Goal: Information Seeking & Learning: Learn about a topic

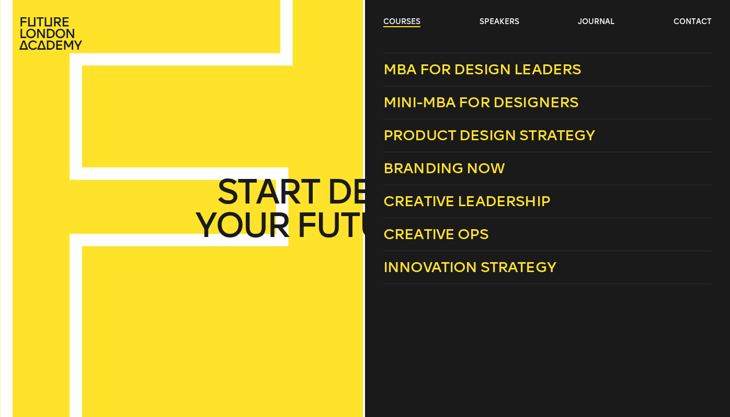
click at [389, 24] on link "courses" at bounding box center [401, 22] width 37 height 10
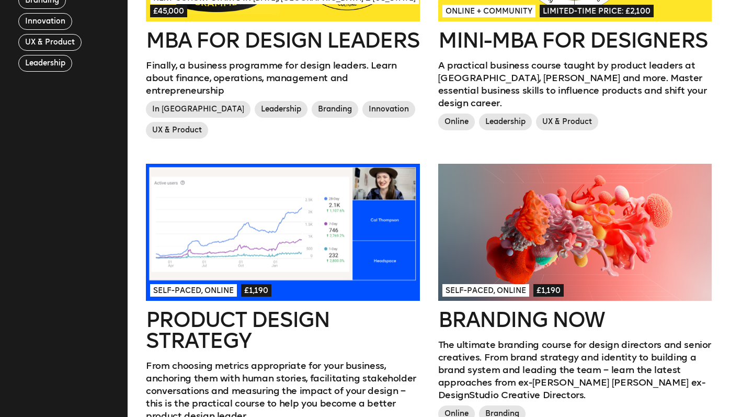
scroll to position [449, 0]
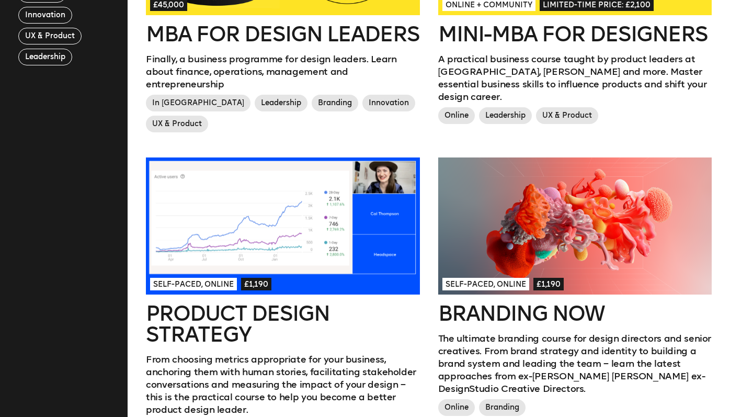
click at [300, 225] on div at bounding box center [283, 225] width 274 height 137
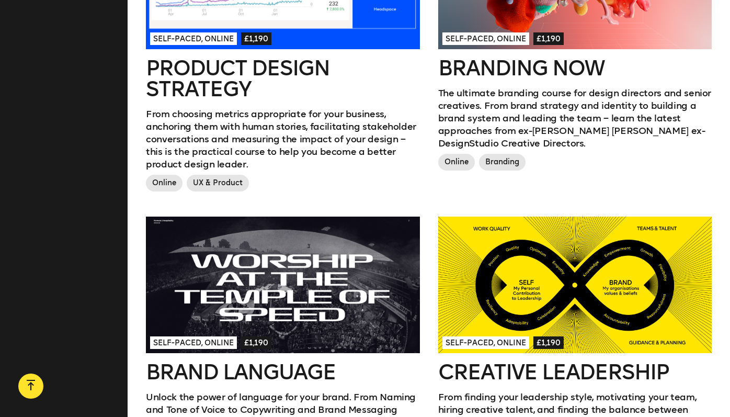
scroll to position [700, 0]
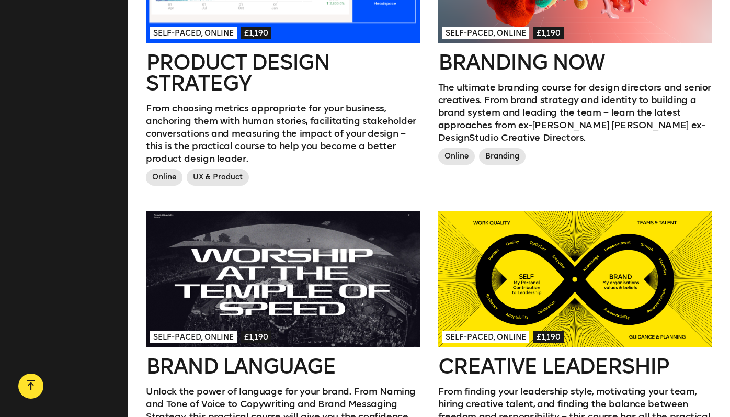
click at [317, 293] on div at bounding box center [283, 279] width 274 height 137
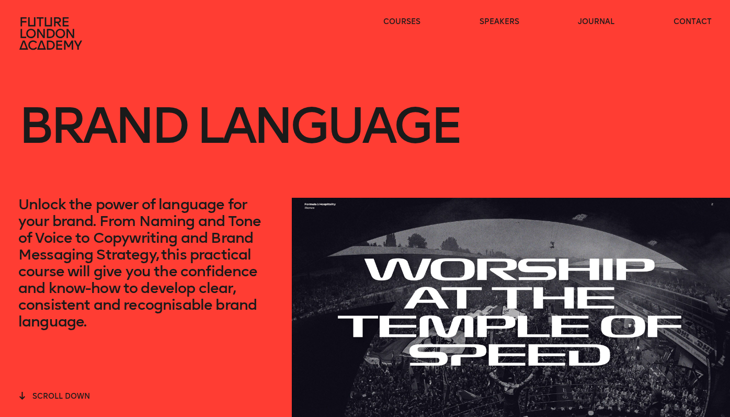
click at [426, 14] on header "courses speakers journal contact" at bounding box center [365, 25] width 730 height 50
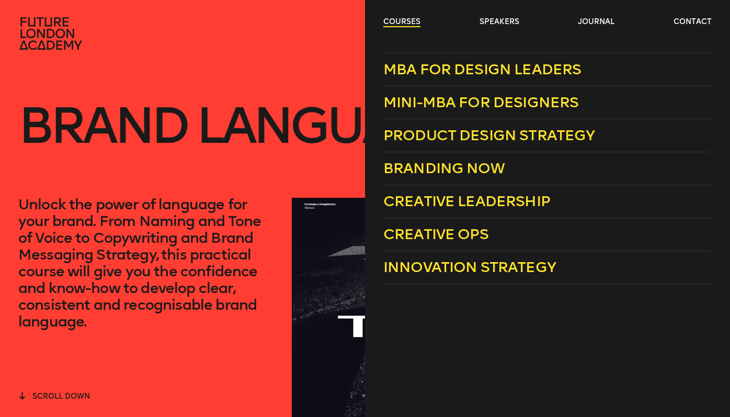
click at [414, 20] on link "courses" at bounding box center [401, 22] width 37 height 10
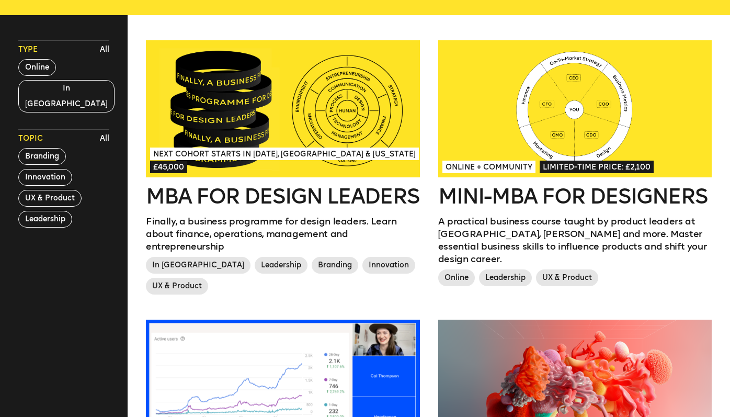
scroll to position [333, 0]
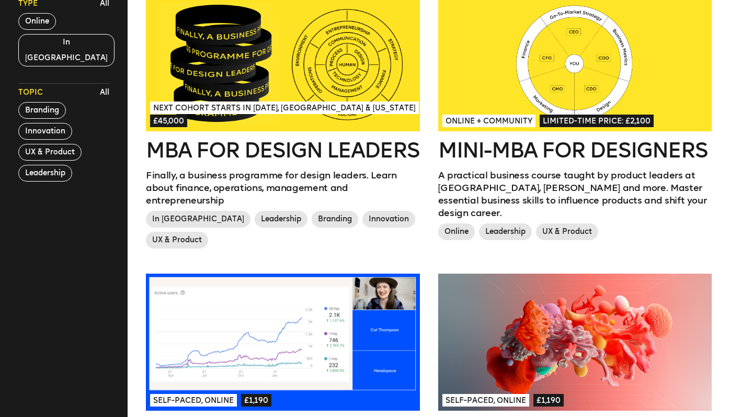
click at [319, 116] on div "Next Cohort Starts in July 2026, London & California £45,000" at bounding box center [283, 114] width 266 height 26
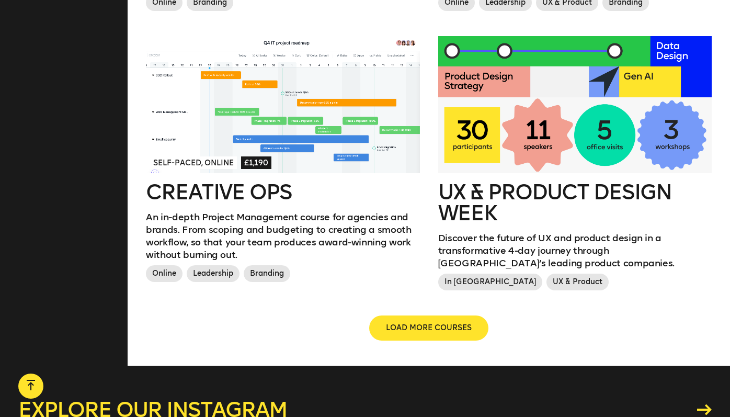
scroll to position [1160, 0]
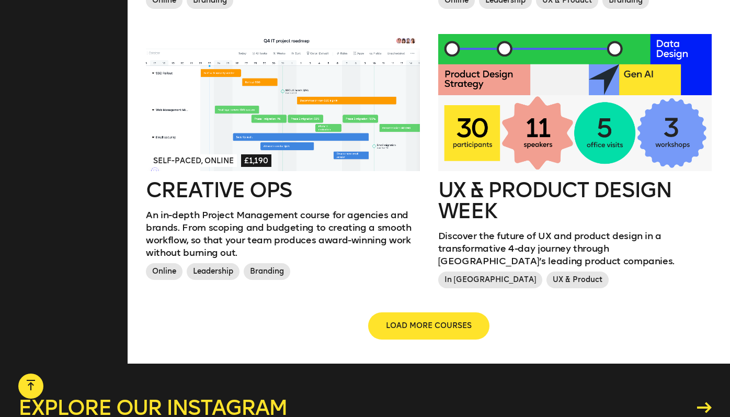
click at [420, 324] on span "LOAD MORE COURSES" at bounding box center [429, 326] width 86 height 10
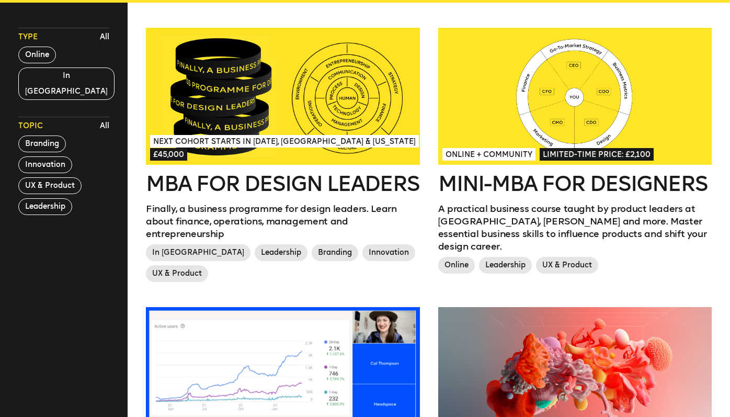
scroll to position [236, 0]
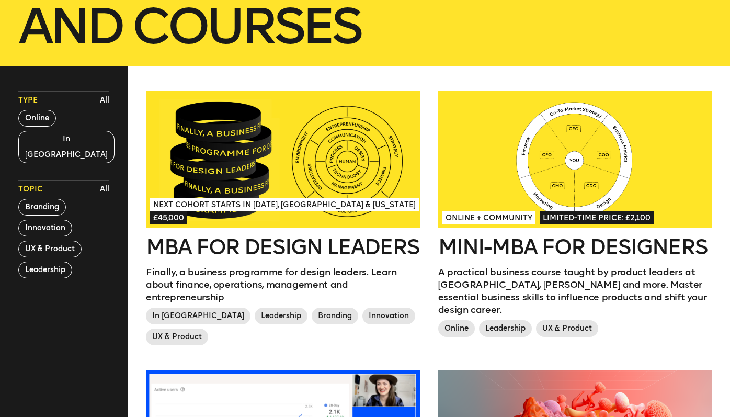
click at [527, 241] on h2 "Mini-MBA for Designers" at bounding box center [575, 246] width 274 height 21
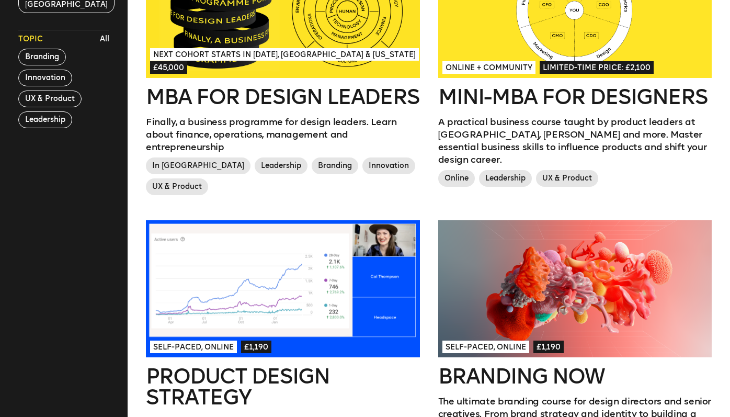
scroll to position [430, 0]
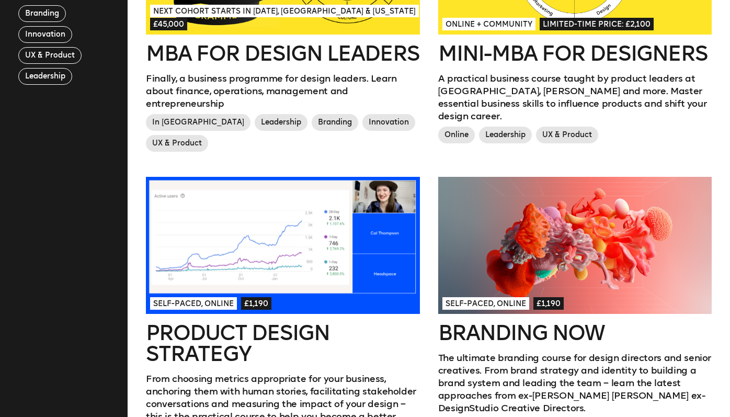
click at [321, 221] on div at bounding box center [283, 245] width 274 height 137
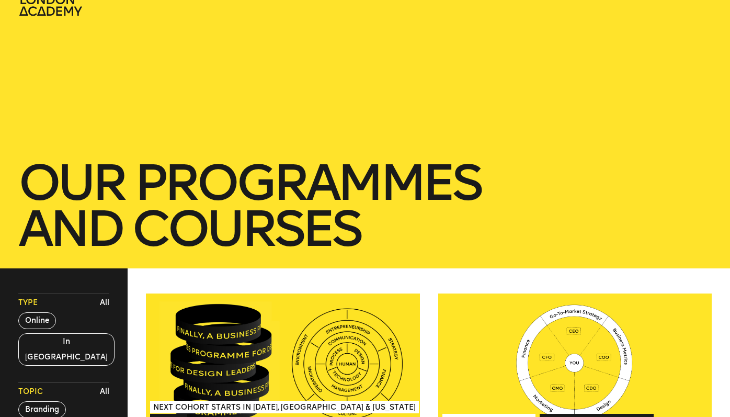
scroll to position [238, 0]
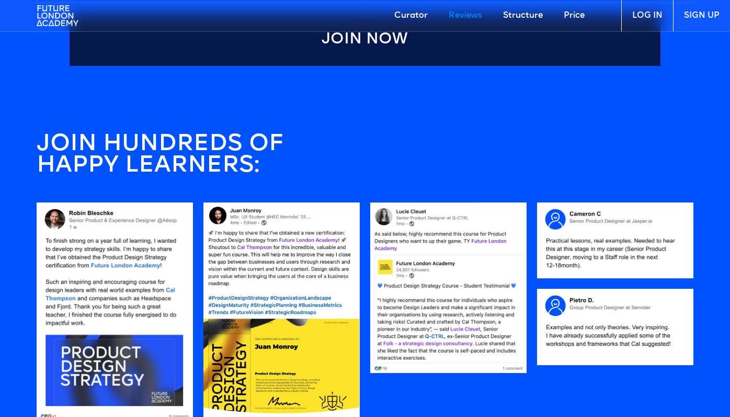
scroll to position [811, 0]
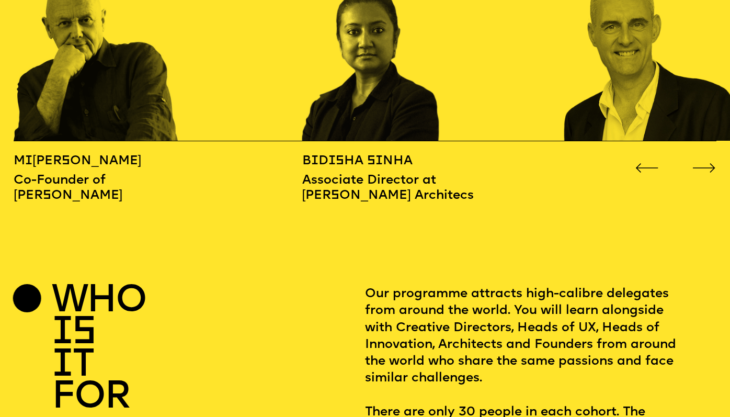
scroll to position [1178, 0]
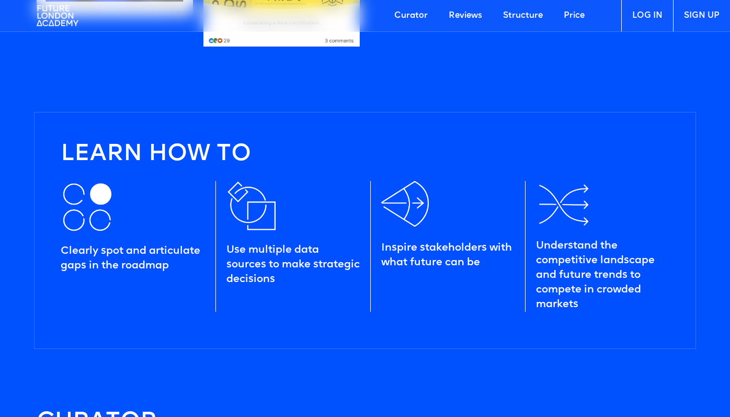
scroll to position [1213, 0]
